Goal: Navigation & Orientation: Find specific page/section

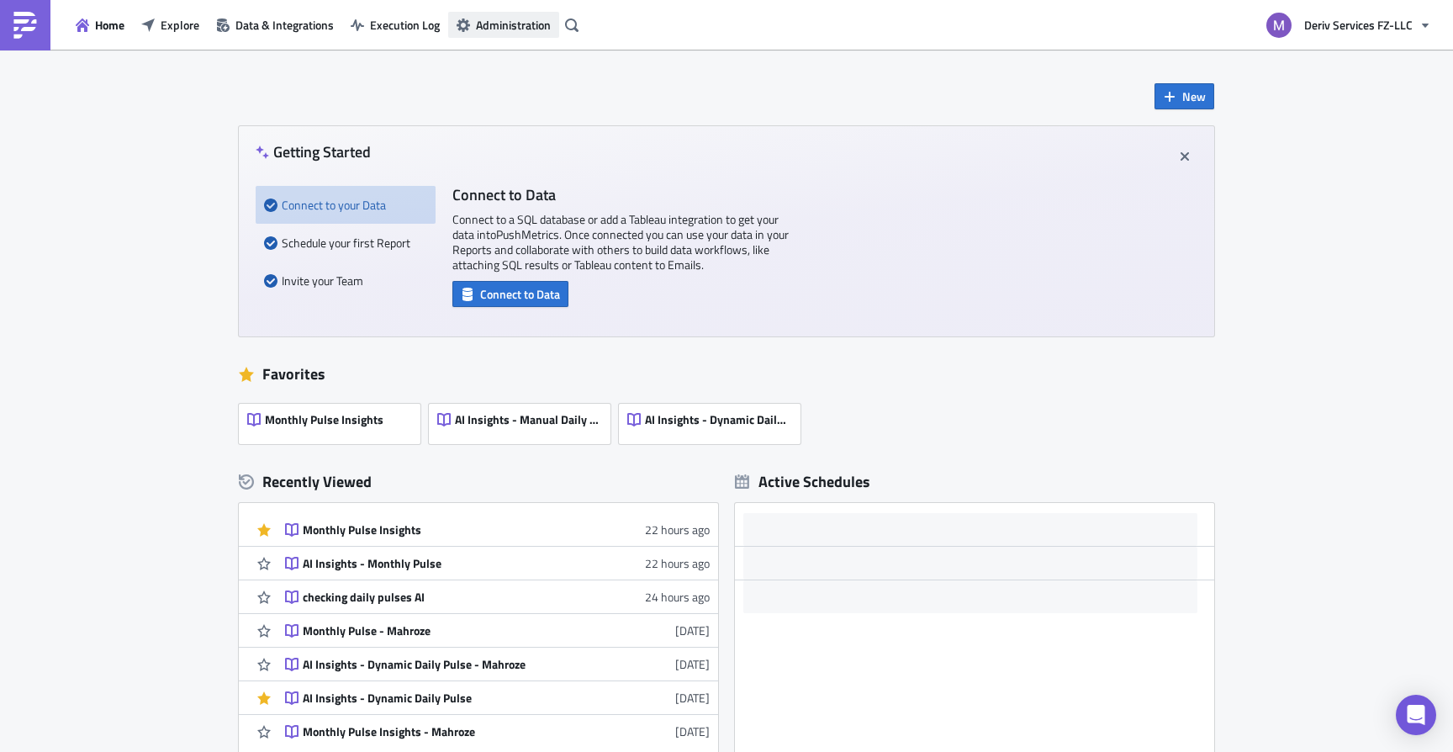
click at [499, 34] on button "Administration" at bounding box center [503, 25] width 111 height 26
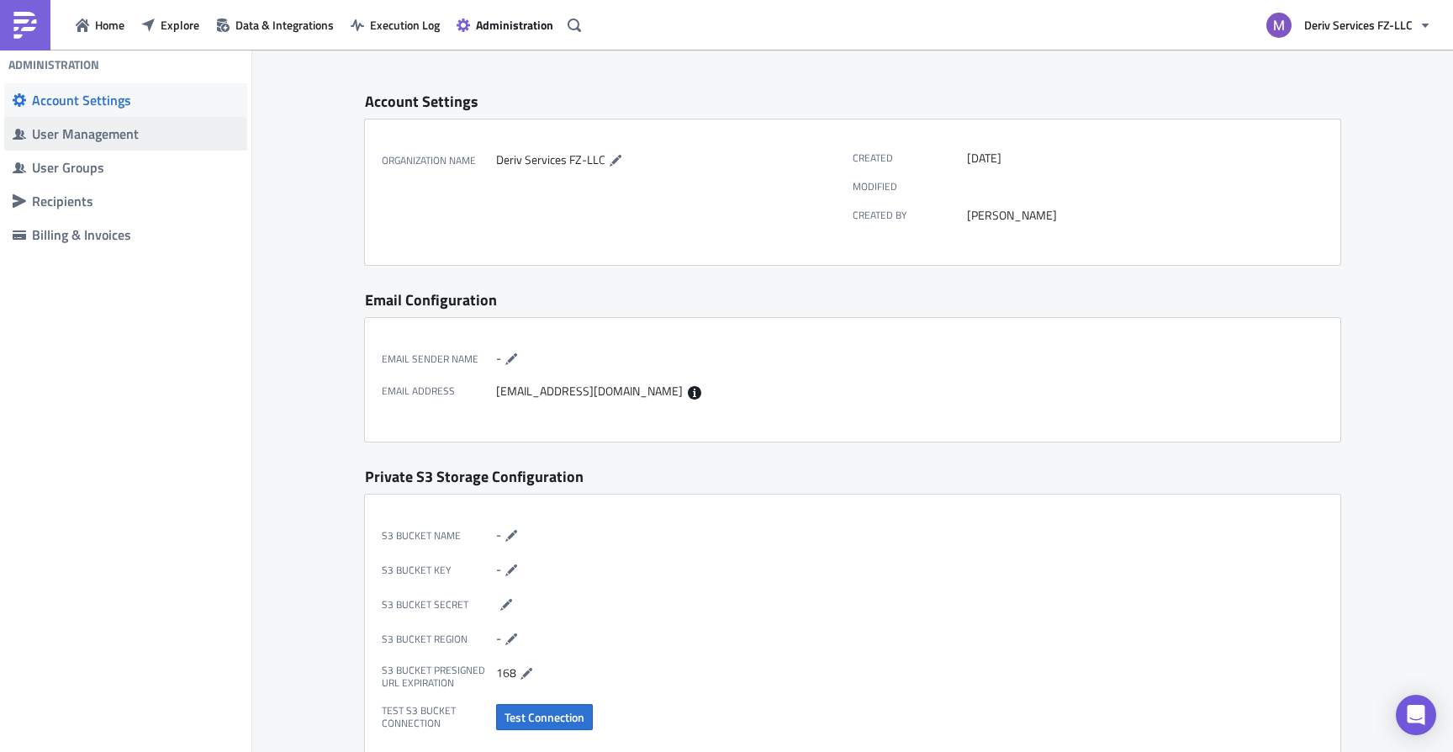
click at [58, 132] on div "User Management" at bounding box center [135, 133] width 207 height 17
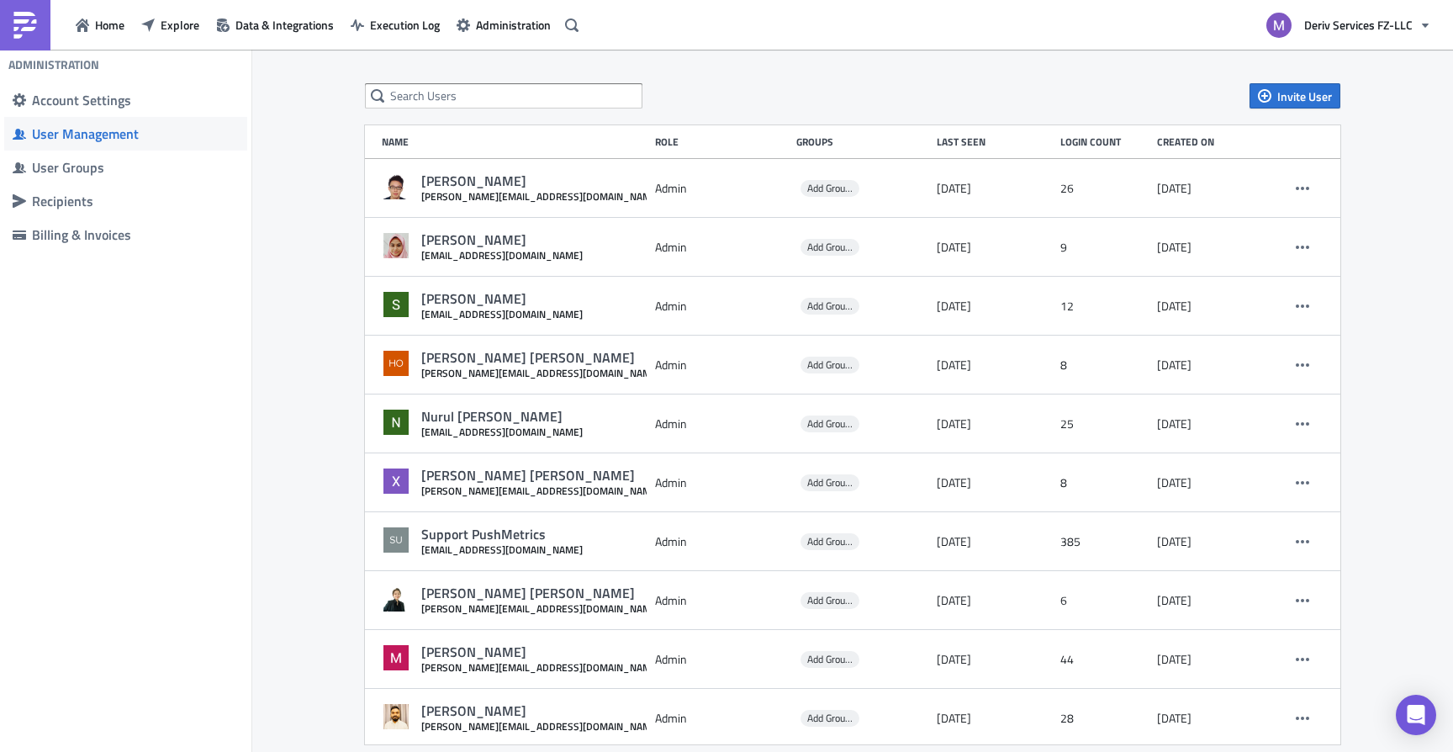
scroll to position [24, 0]
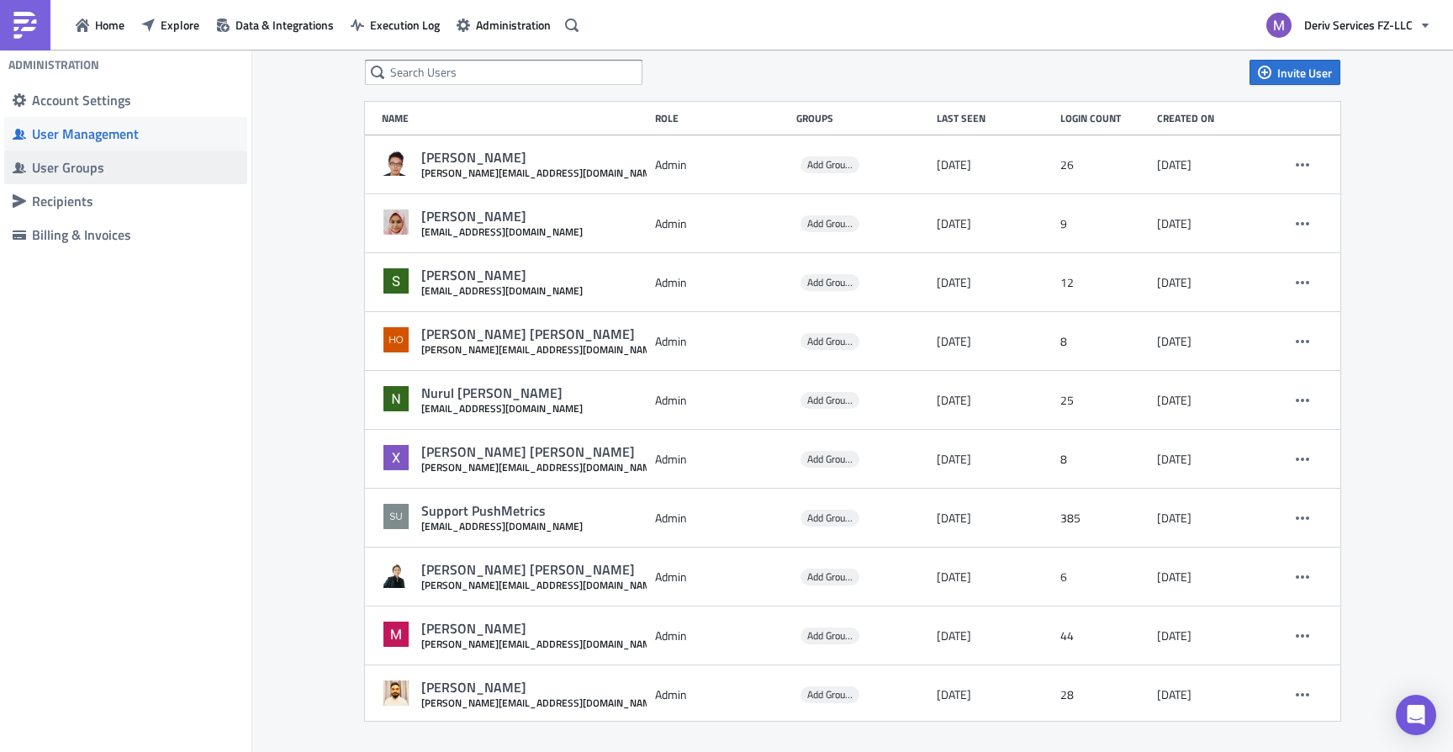
click at [100, 165] on div "User Groups" at bounding box center [135, 167] width 207 height 17
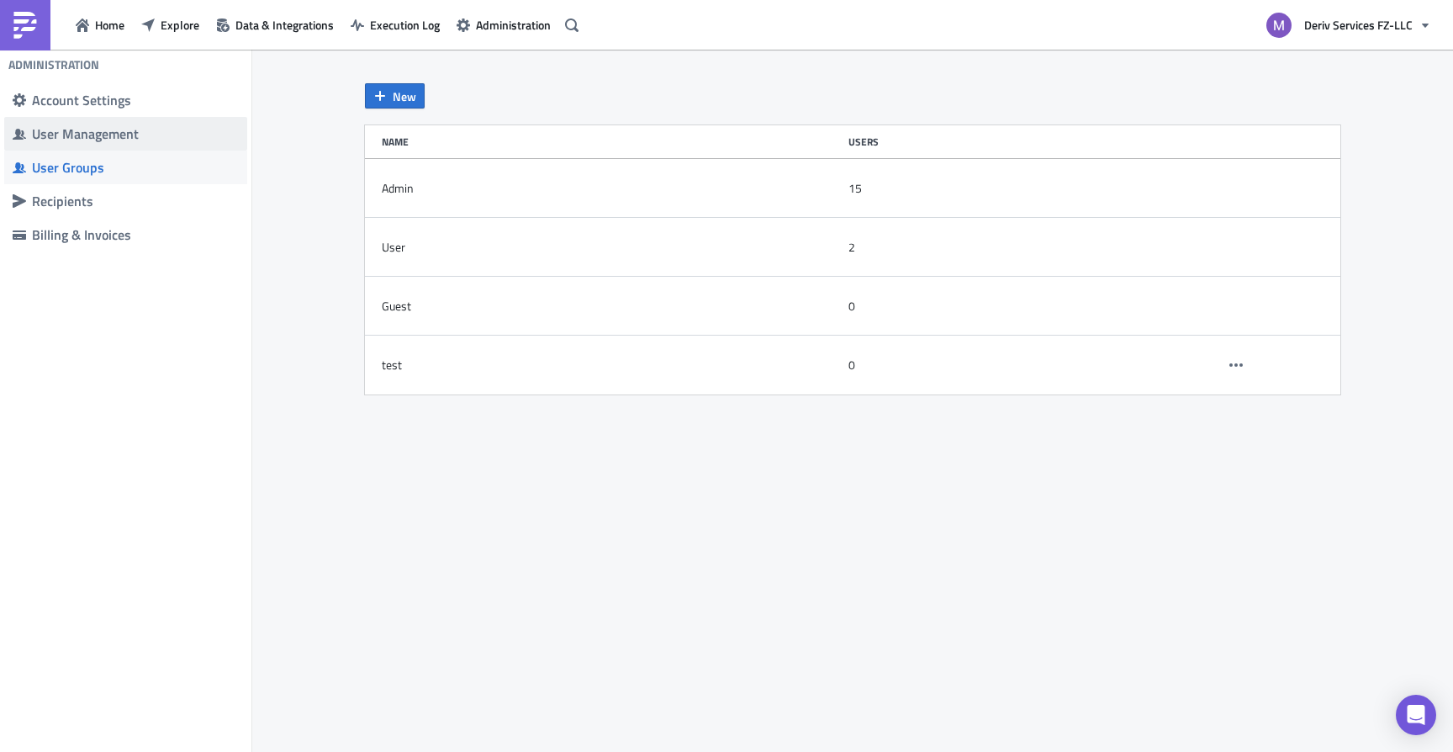
click at [177, 124] on span "User Management" at bounding box center [125, 134] width 243 height 34
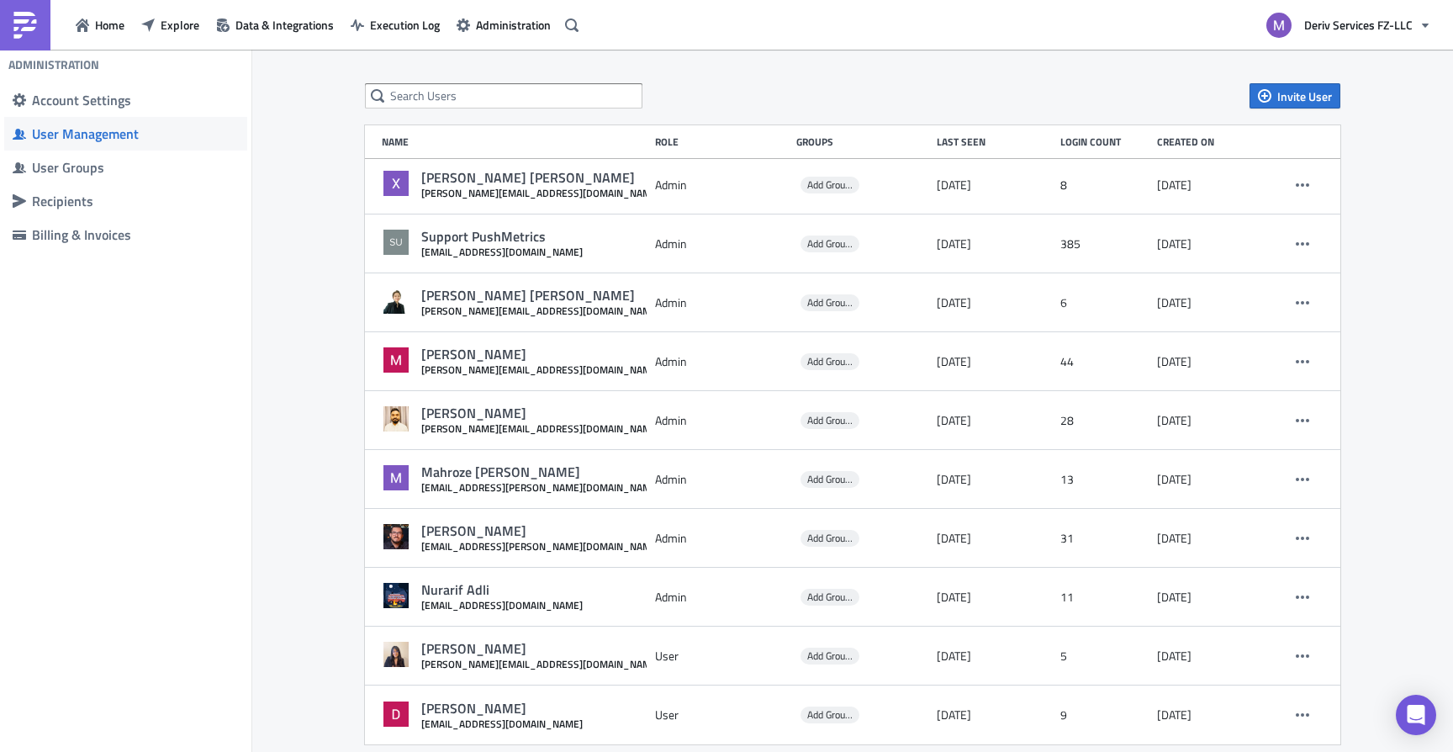
scroll to position [24, 0]
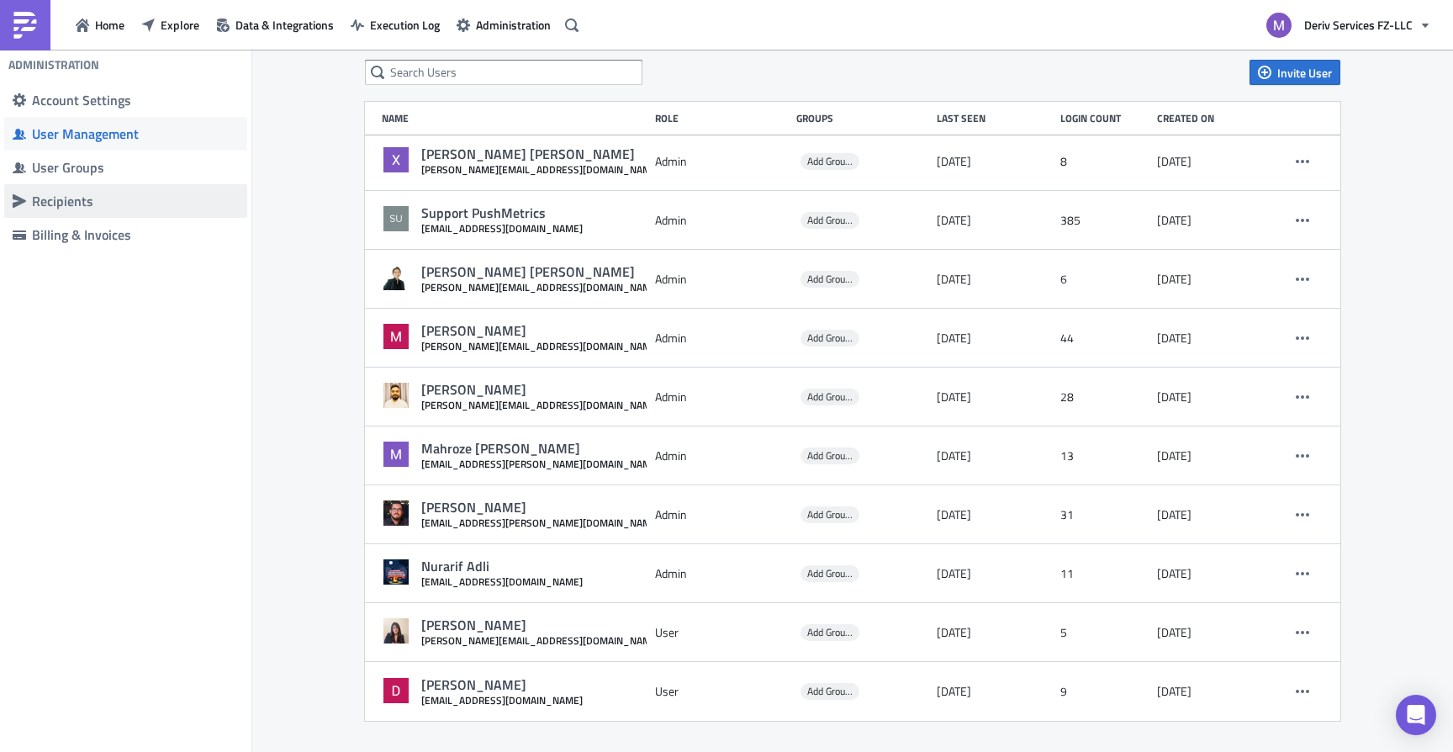
click at [123, 206] on div "Recipients" at bounding box center [135, 201] width 207 height 17
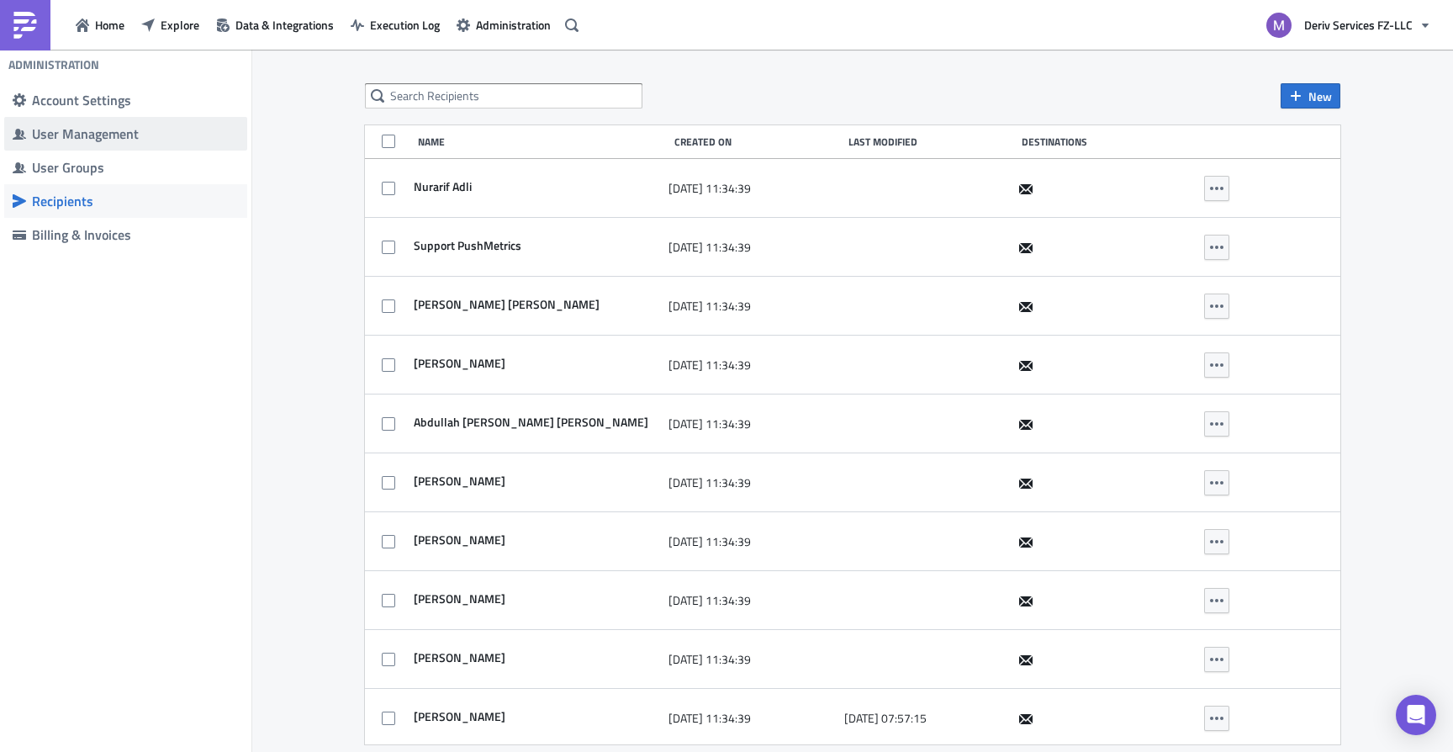
click at [183, 124] on span "User Management" at bounding box center [125, 134] width 243 height 34
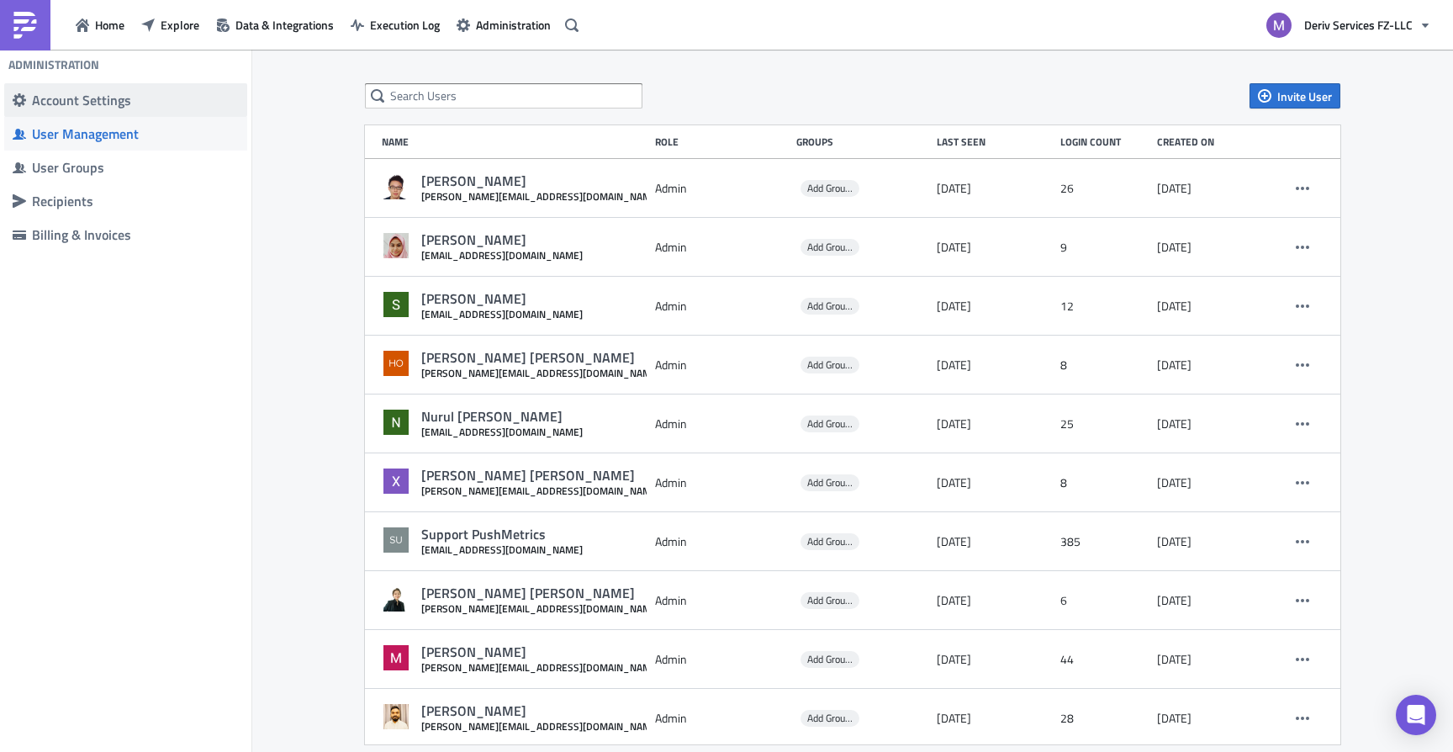
click at [164, 87] on span "Account Settings" at bounding box center [125, 100] width 243 height 34
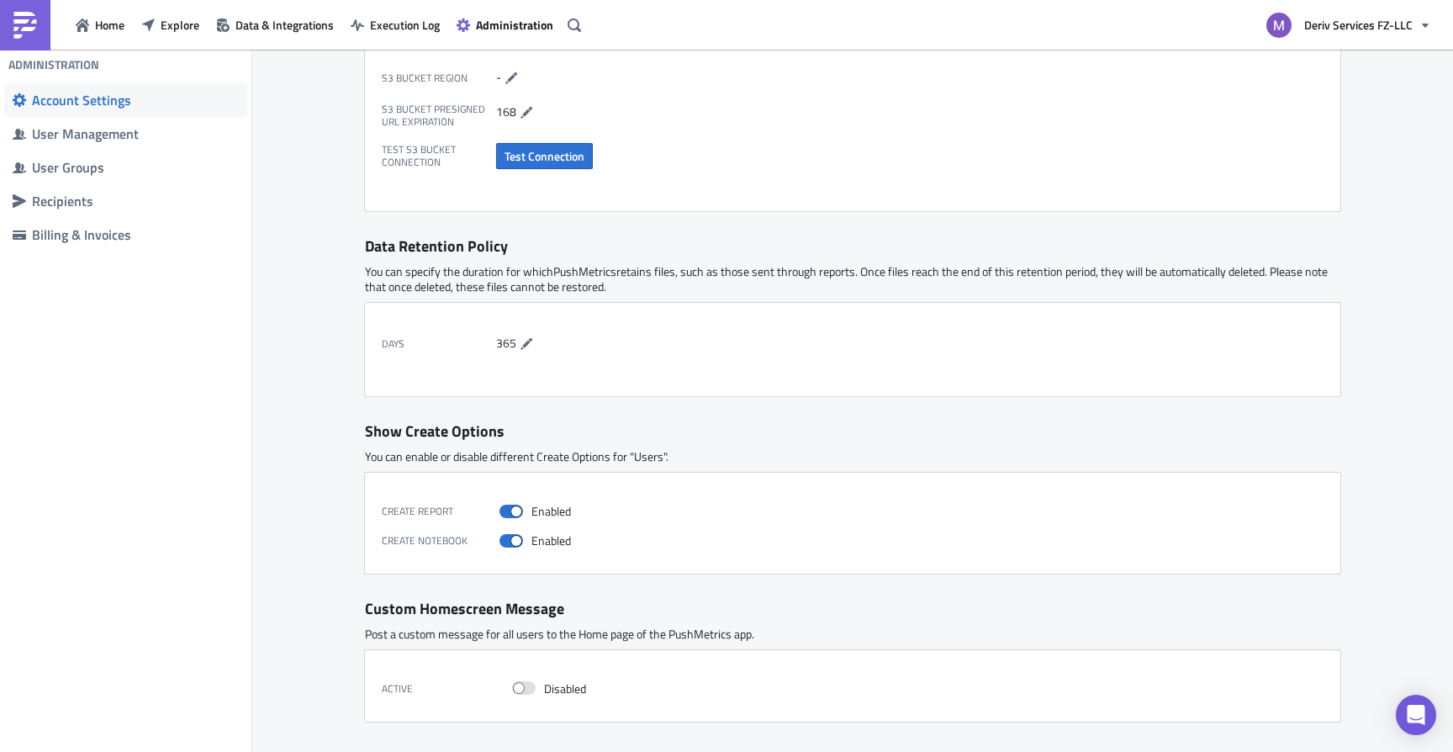
scroll to position [562, 0]
